Goal: Transaction & Acquisition: Book appointment/travel/reservation

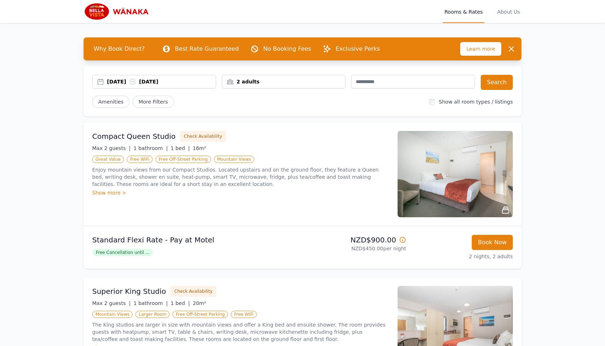
click at [320, 83] on div "2 adults" at bounding box center [283, 81] width 123 height 7
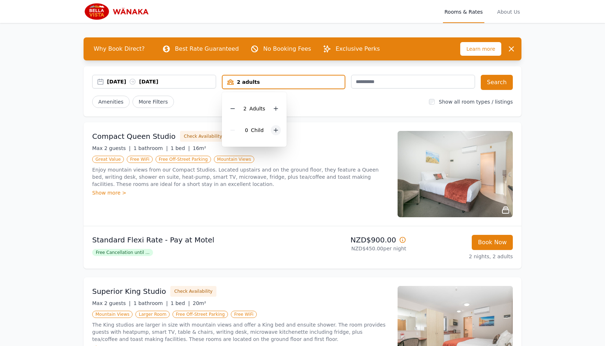
click at [276, 126] on div at bounding box center [276, 130] width 10 height 10
click at [496, 80] on button "Search" at bounding box center [496, 82] width 32 height 15
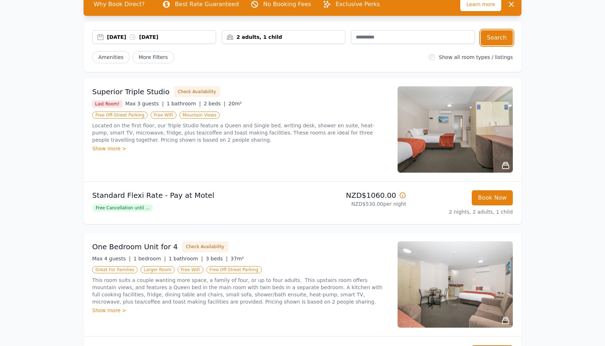
scroll to position [30, 0]
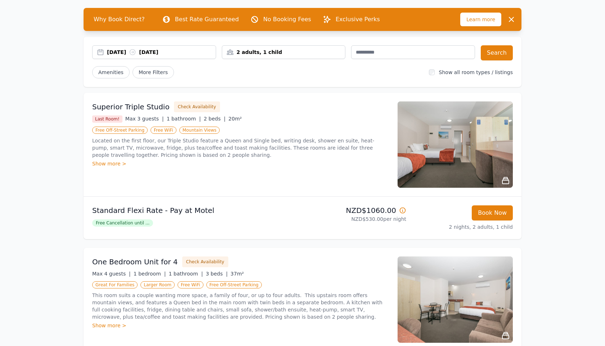
click at [434, 140] on img at bounding box center [454, 144] width 115 height 86
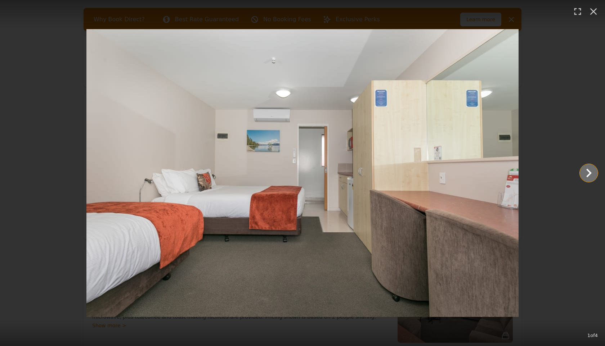
click at [590, 175] on icon "Show slide 2 of 4" at bounding box center [588, 172] width 17 height 17
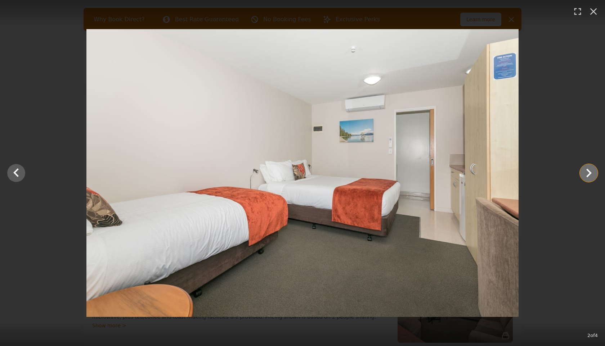
click at [589, 175] on icon "Show slide 3 of 4" at bounding box center [588, 173] width 5 height 9
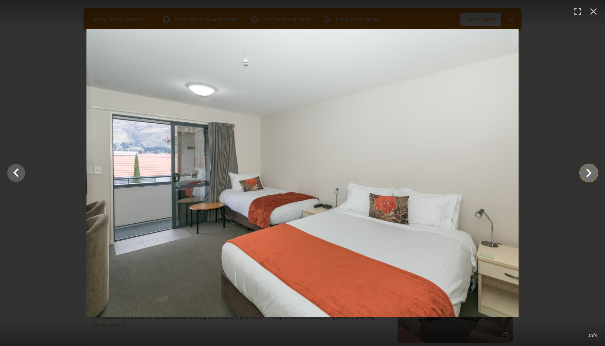
click at [589, 175] on icon "Show slide 4 of 4" at bounding box center [588, 173] width 5 height 9
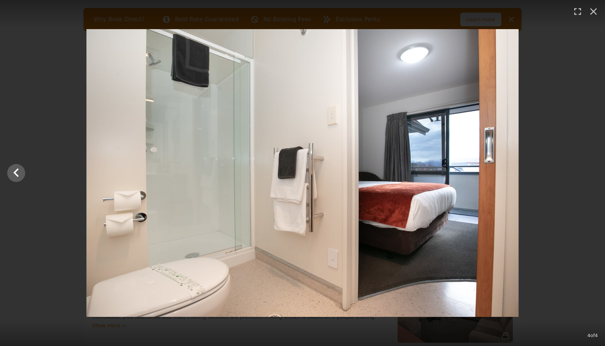
click at [589, 175] on div at bounding box center [302, 173] width 605 height 288
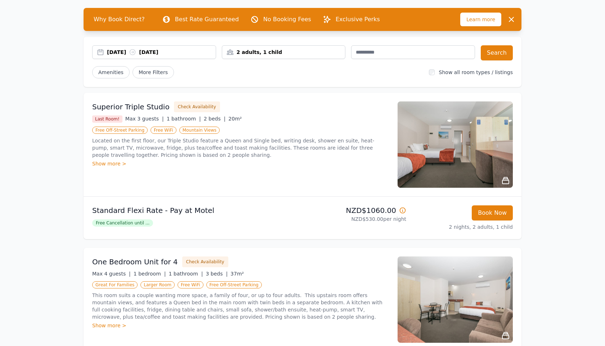
click at [493, 168] on img at bounding box center [454, 144] width 115 height 86
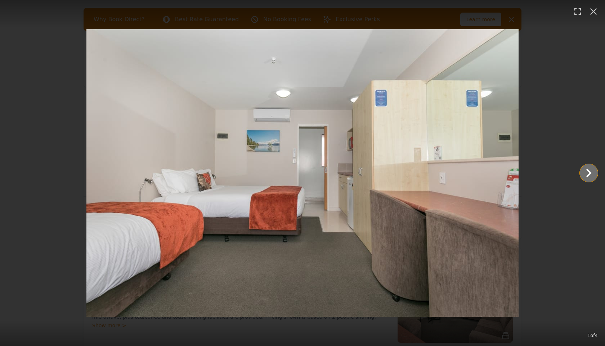
click at [586, 179] on icon "Show slide 2 of 4" at bounding box center [588, 172] width 17 height 17
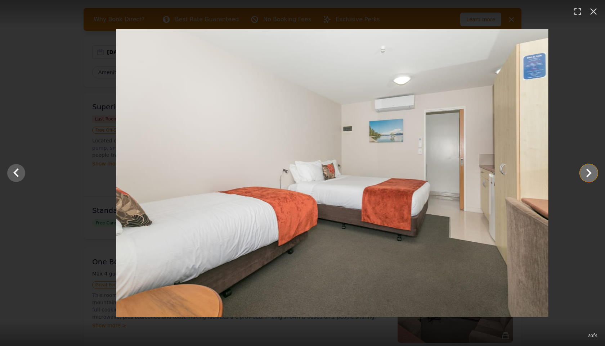
click at [586, 179] on icon "Show slide 3 of 4" at bounding box center [588, 172] width 17 height 17
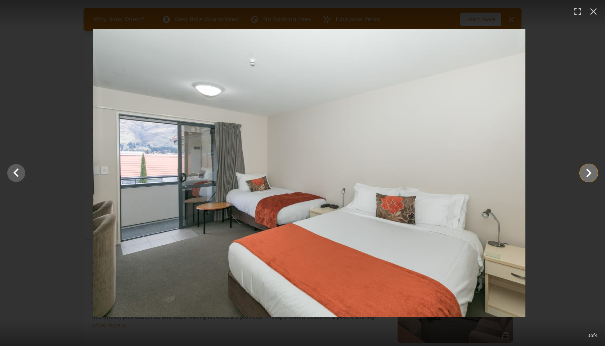
click at [586, 179] on icon "Show slide 4 of 4" at bounding box center [588, 172] width 17 height 17
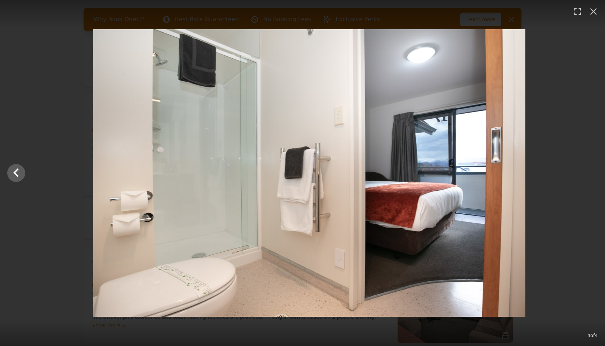
click at [586, 179] on div at bounding box center [309, 173] width 605 height 288
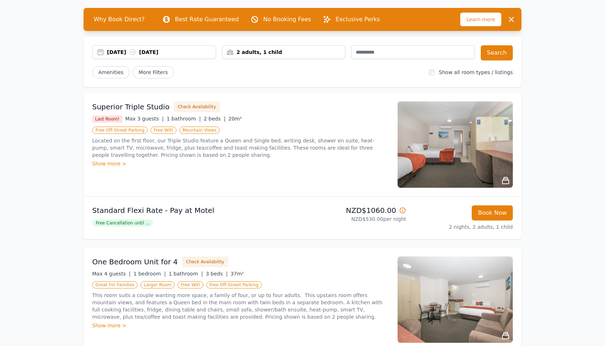
click at [514, 146] on div "Superior Triple Studio Check Availability Last Room! Max 3 guests | 1 bathroom …" at bounding box center [302, 145] width 438 height 104
click at [498, 152] on img at bounding box center [454, 144] width 115 height 86
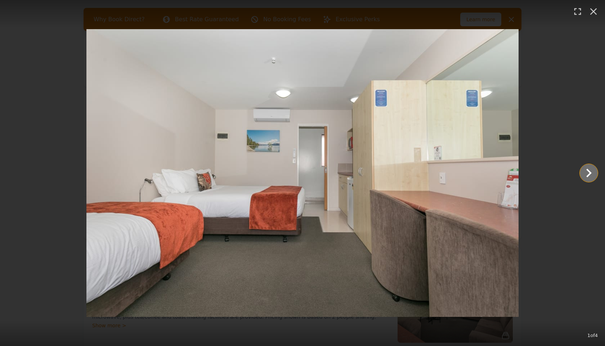
click at [587, 170] on icon "Show slide 2 of 4" at bounding box center [588, 173] width 5 height 9
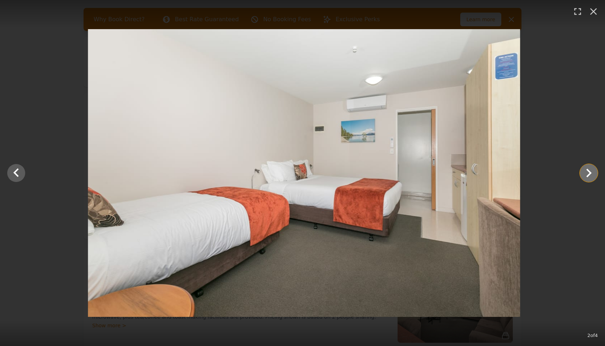
click at [587, 173] on icon "Show slide 3 of 4" at bounding box center [588, 172] width 17 height 17
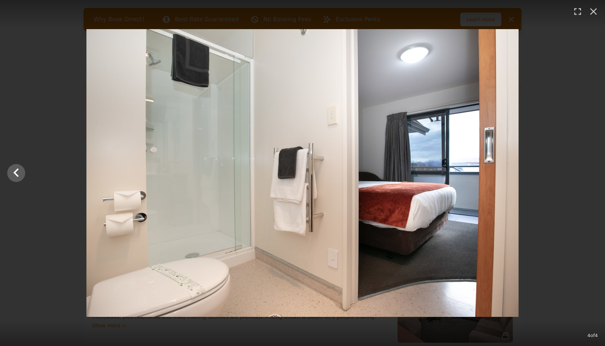
click at [454, 188] on img at bounding box center [302, 173] width 432 height 288
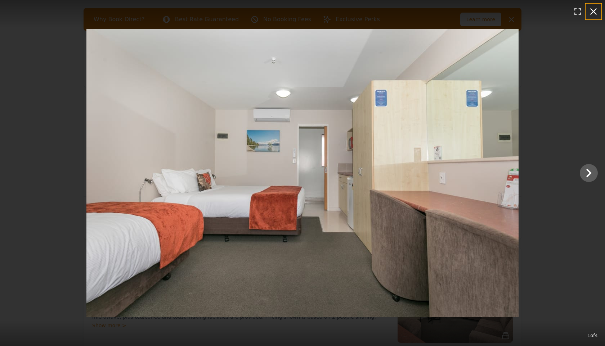
click at [592, 13] on icon "button" at bounding box center [593, 12] width 12 height 12
